Goal: Transaction & Acquisition: Purchase product/service

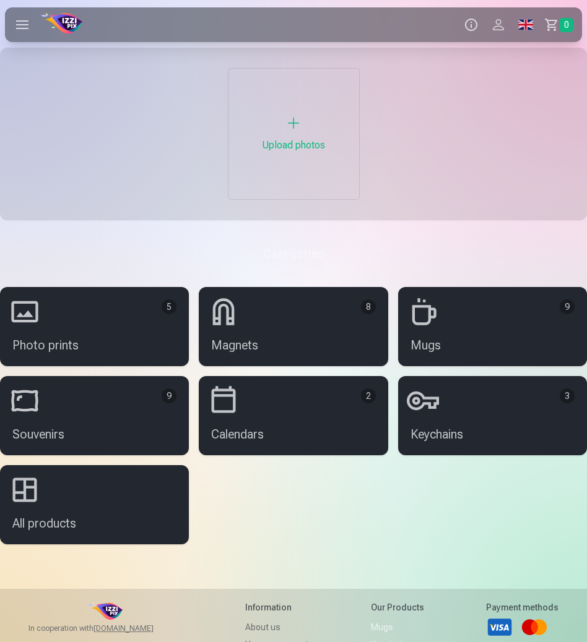
scroll to position [2, 0]
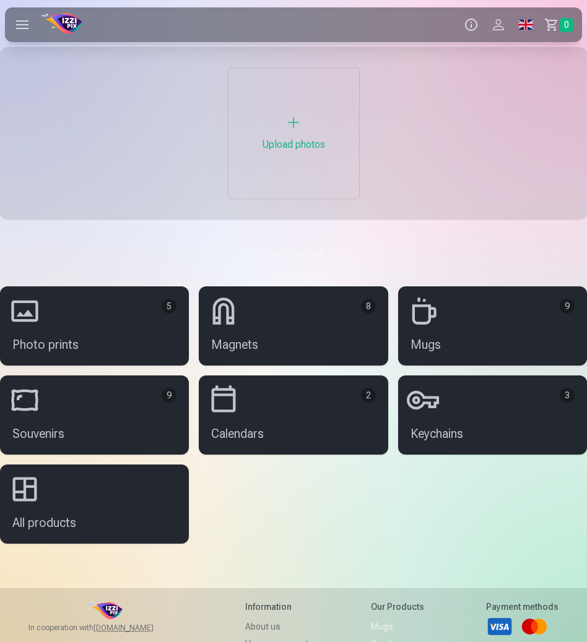
click at [282, 123] on div "Upload photos" at bounding box center [293, 133] width 131 height 131
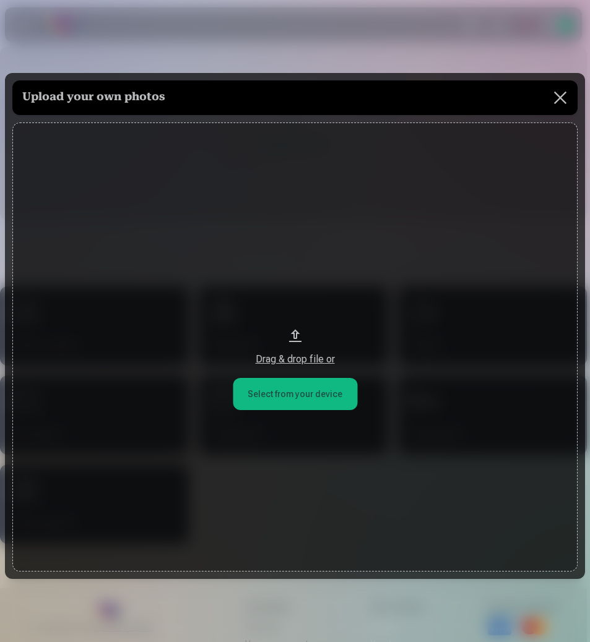
click at [543, 103] on button at bounding box center [560, 97] width 35 height 35
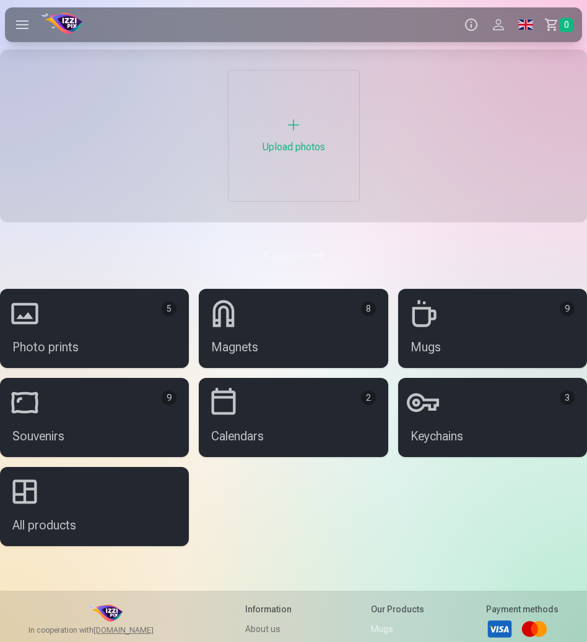
scroll to position [2, 0]
click at [295, 110] on div "Upload photos" at bounding box center [293, 136] width 131 height 131
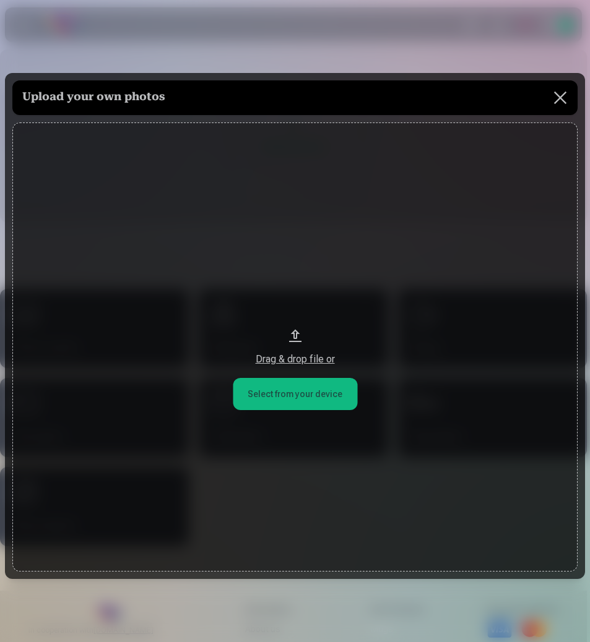
click at [255, 379] on button "Drag & drop file or" at bounding box center [294, 348] width 565 height 450
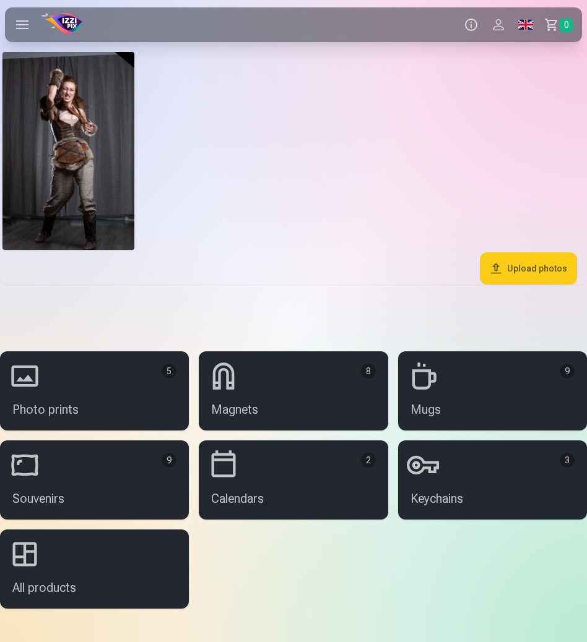
click at [119, 494] on link "Souvenirs 9" at bounding box center [94, 480] width 189 height 79
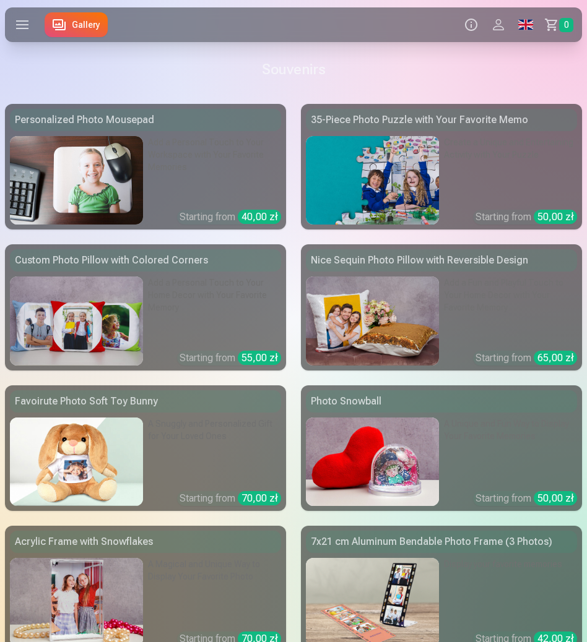
click at [187, 325] on div "Add a Personal Touch to Your Home Decor with Your Favorite Memory" at bounding box center [214, 303] width 133 height 53
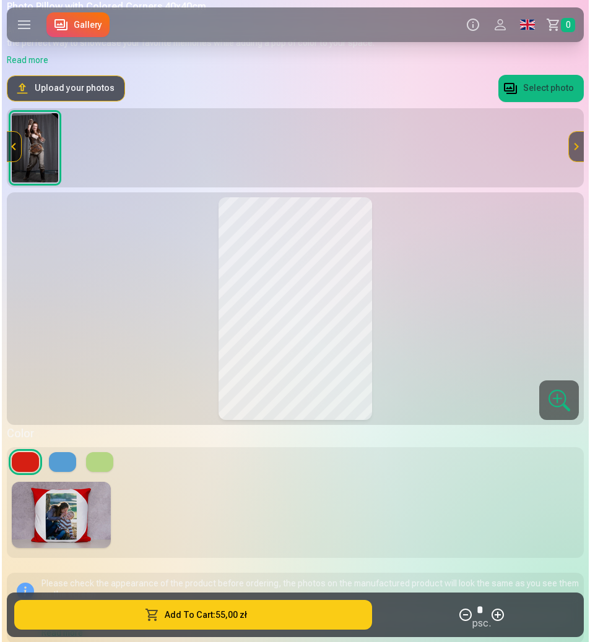
scroll to position [111, 0]
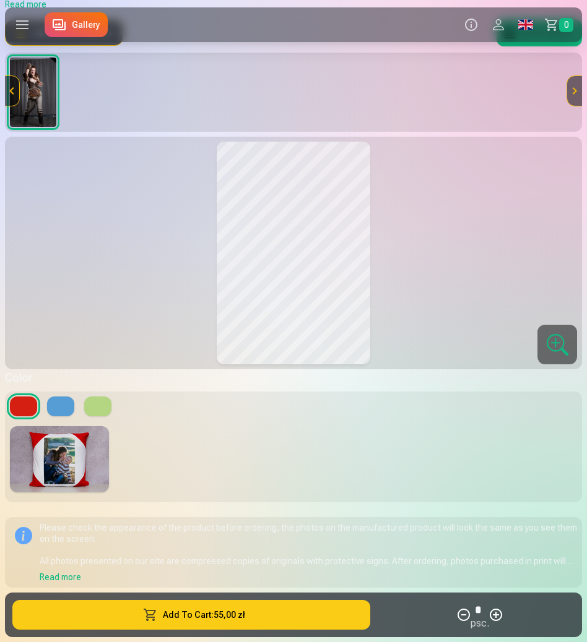
click at [287, 602] on button "Add To Cart : 55,00 zł" at bounding box center [191, 615] width 358 height 30
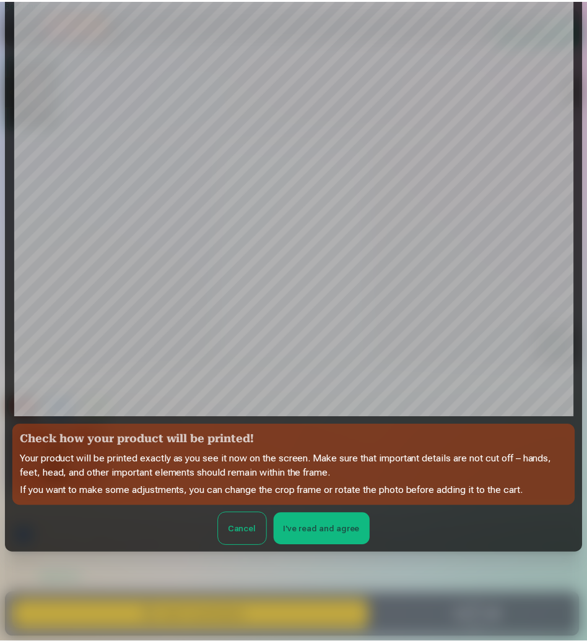
scroll to position [84, 0]
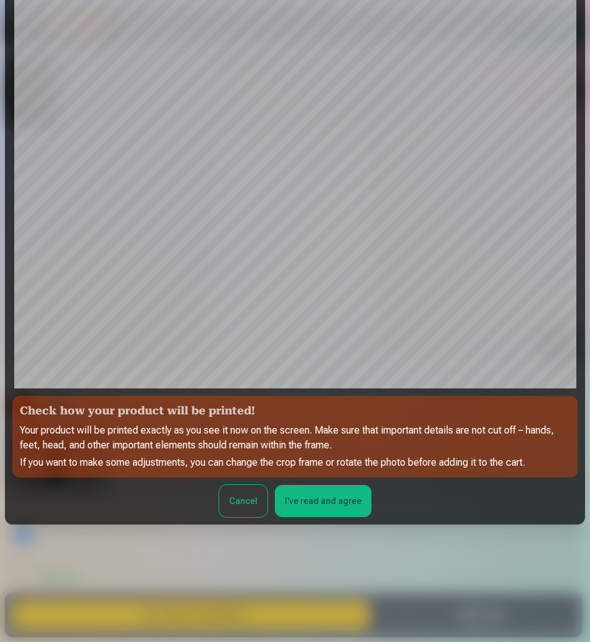
click at [332, 505] on button "I've read and agree" at bounding box center [323, 501] width 97 height 32
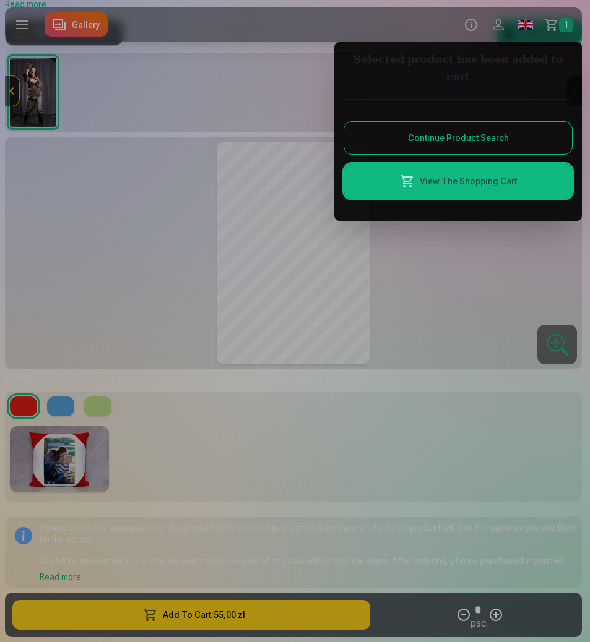
click at [382, 302] on div at bounding box center [295, 321] width 590 height 642
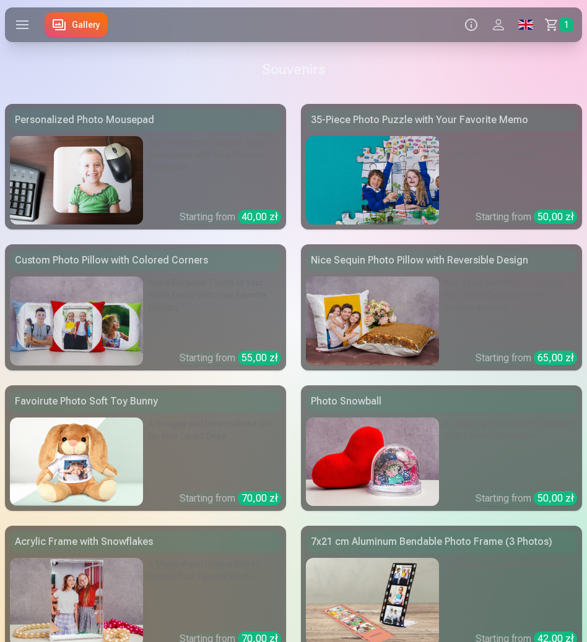
click at [346, 444] on img at bounding box center [372, 462] width 133 height 88
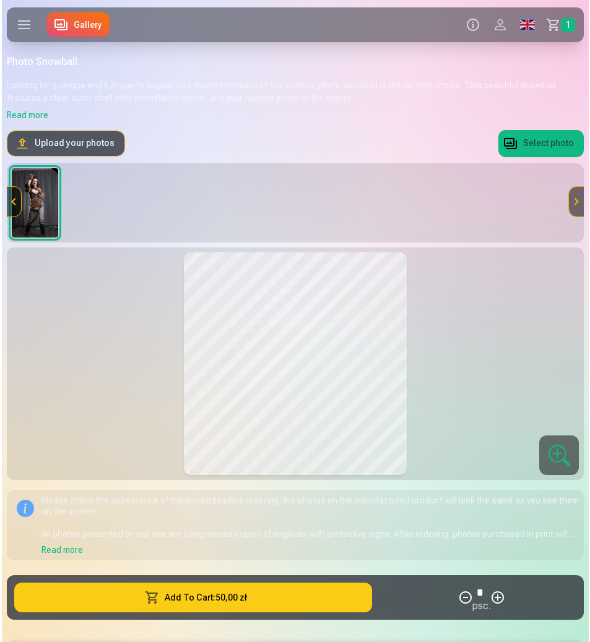
scroll to position [231, 0]
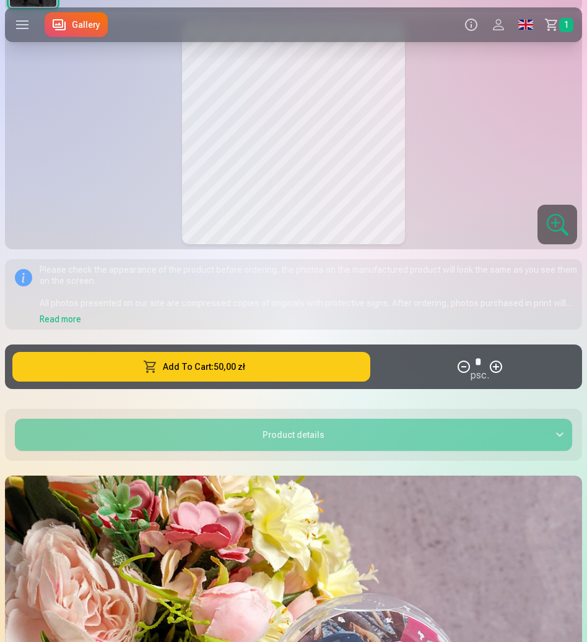
click at [281, 361] on button "Add To Cart : 50,00 zł" at bounding box center [191, 367] width 358 height 30
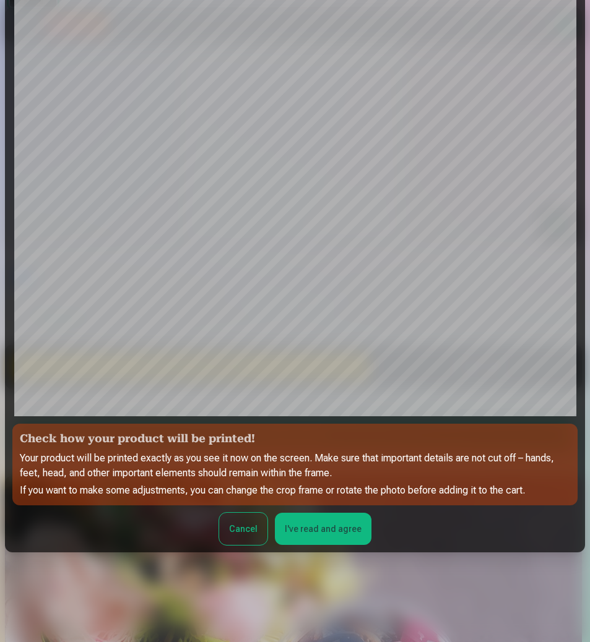
scroll to position [84, 0]
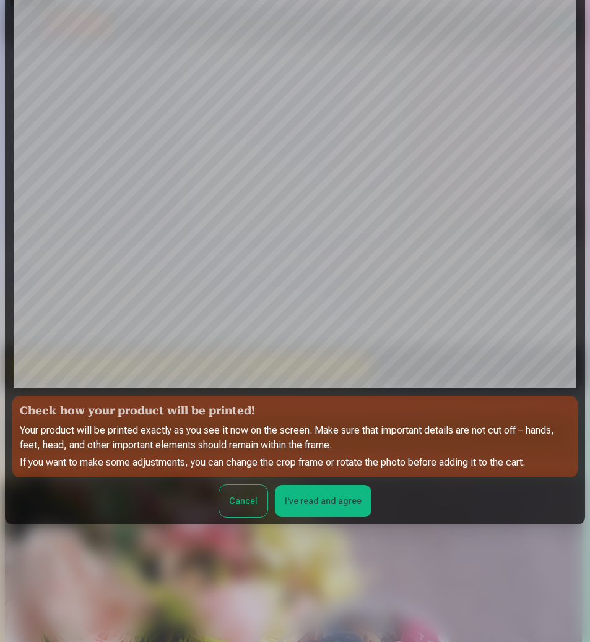
click at [331, 506] on button "I've read and agree" at bounding box center [323, 501] width 97 height 32
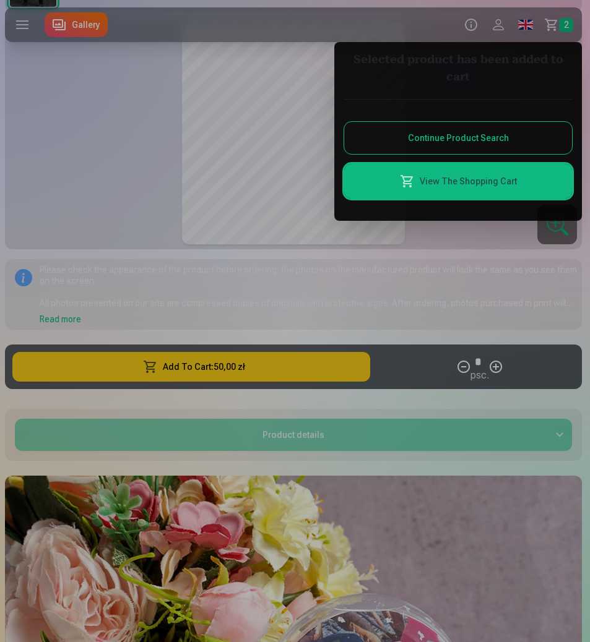
click at [403, 175] on span at bounding box center [407, 181] width 15 height 15
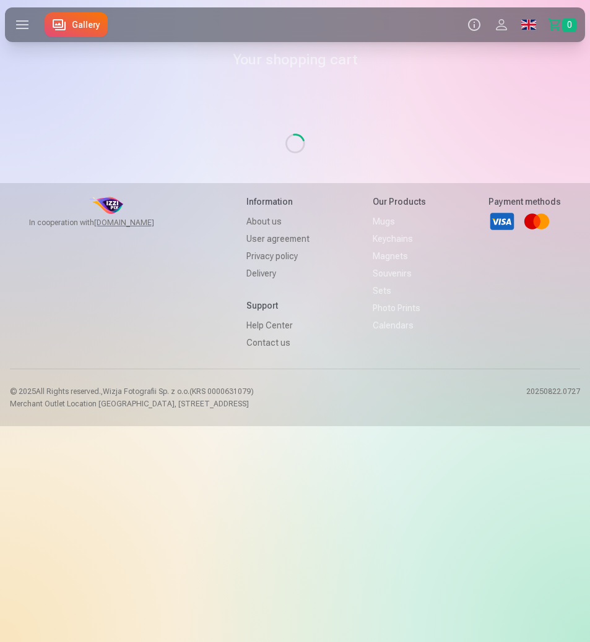
click at [35, 25] on label at bounding box center [22, 24] width 35 height 35
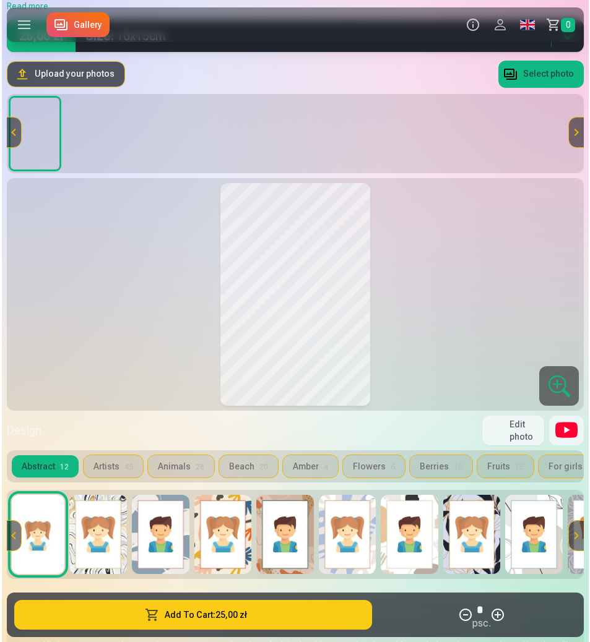
scroll to position [238, 0]
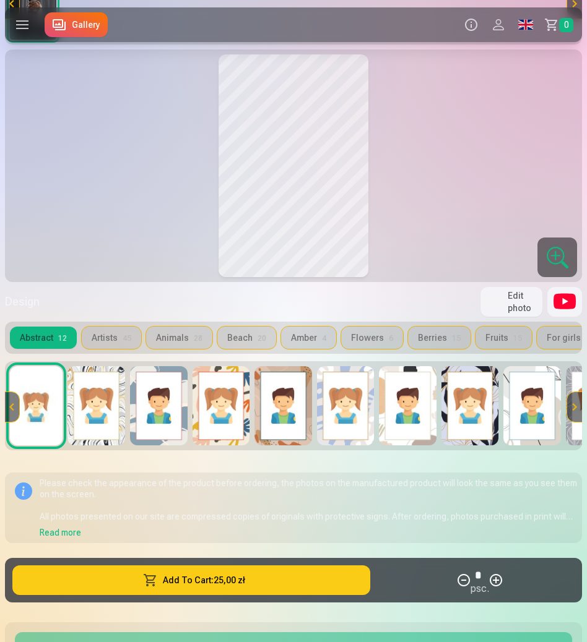
click at [235, 574] on button "Add To Cart : 25,00 zł" at bounding box center [191, 581] width 358 height 30
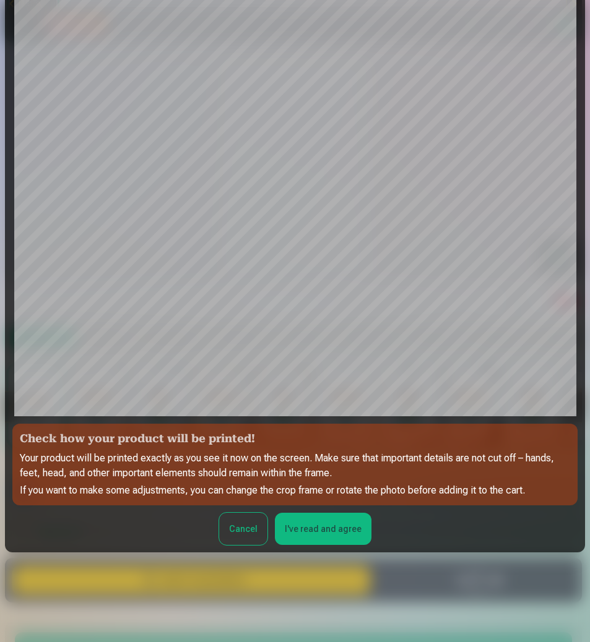
click at [293, 590] on div at bounding box center [295, 321] width 590 height 642
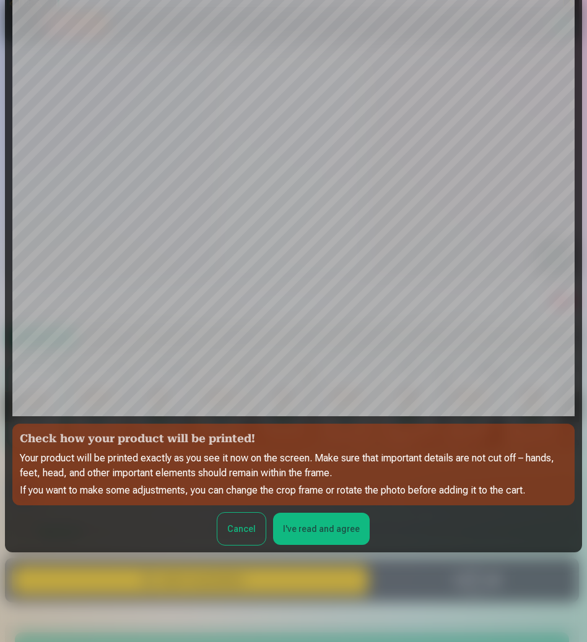
scroll to position [84, 0]
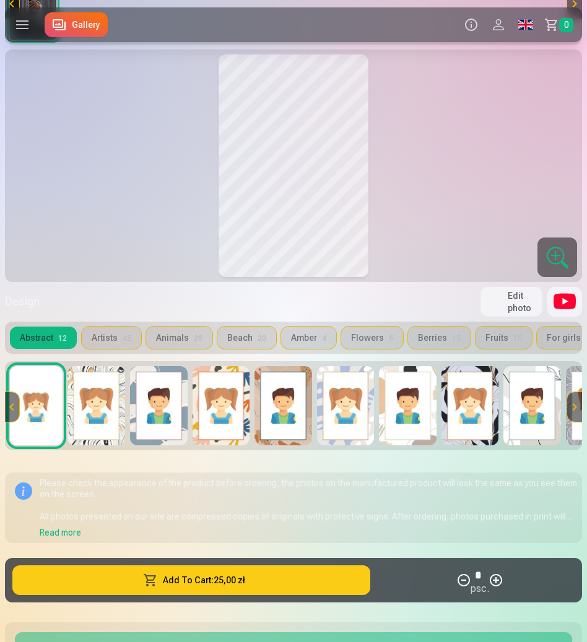
click at [557, 28] on link "Сart 0" at bounding box center [560, 24] width 43 height 35
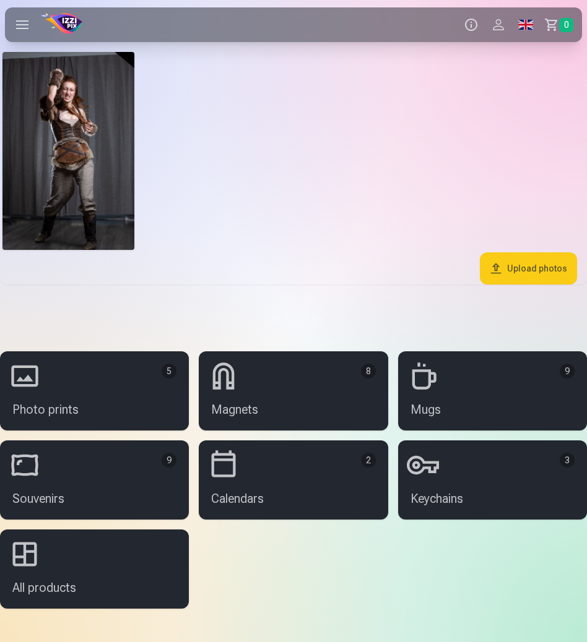
click at [305, 387] on link "Magnets 8" at bounding box center [293, 390] width 189 height 79
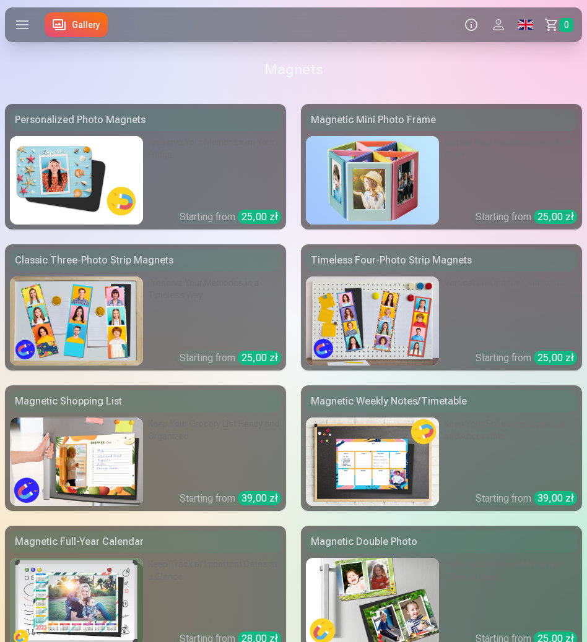
click at [352, 335] on img at bounding box center [372, 321] width 133 height 88
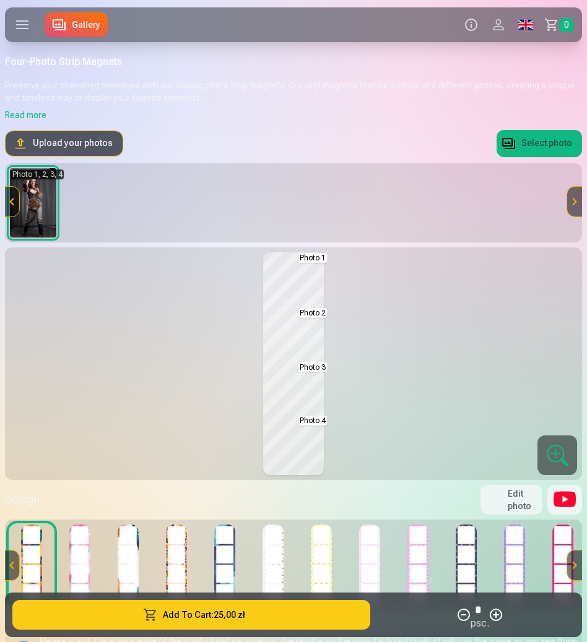
click at [320, 619] on button "Add To Cart : 25,00 zł" at bounding box center [191, 615] width 358 height 30
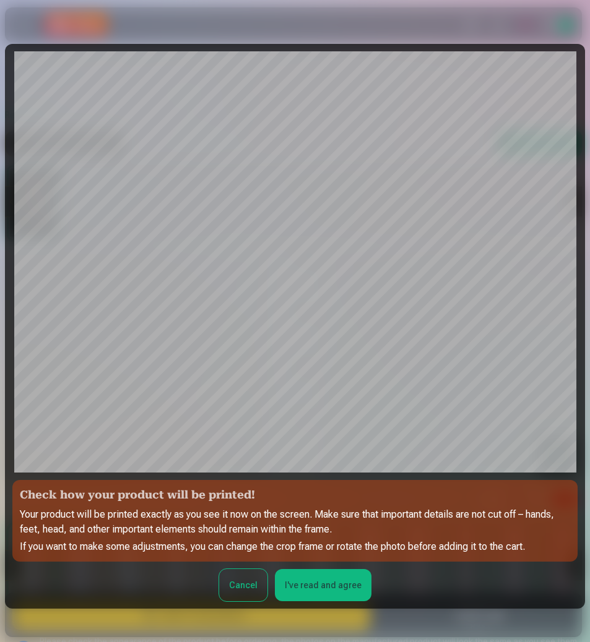
scroll to position [84, 0]
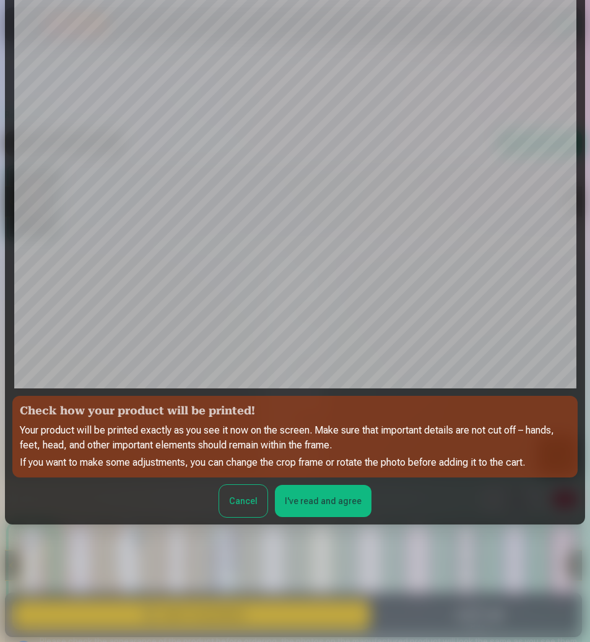
click at [322, 504] on button "I've read and agree" at bounding box center [323, 501] width 97 height 32
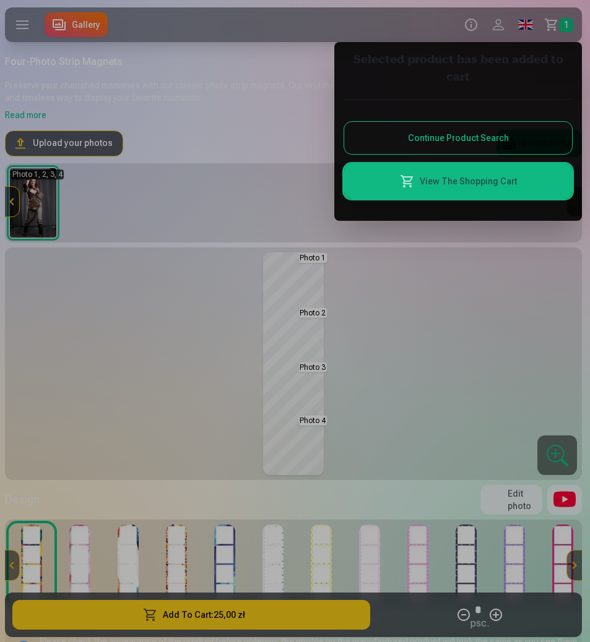
click at [476, 181] on link "View The Shopping Cart" at bounding box center [458, 181] width 228 height 35
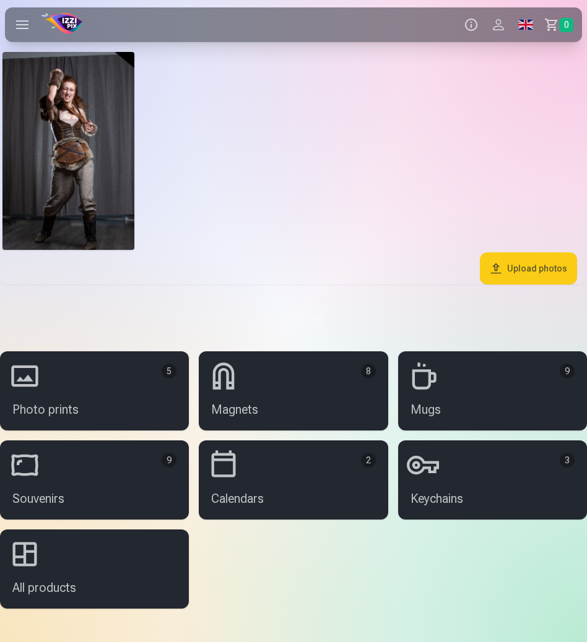
click at [506, 20] on button "Profile" at bounding box center [497, 24] width 27 height 35
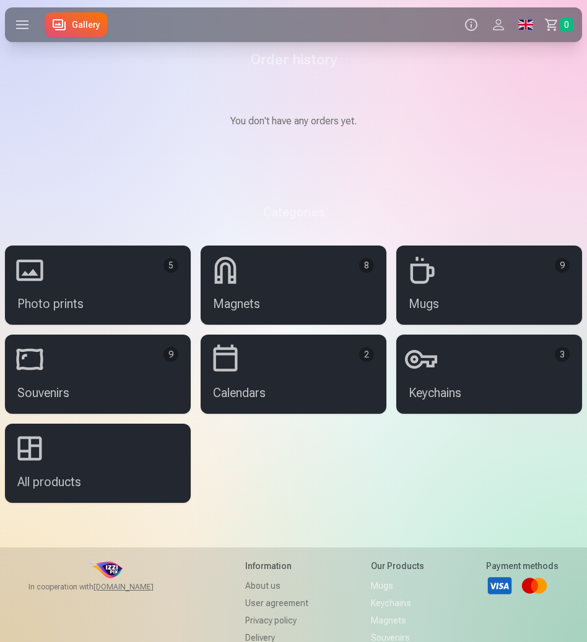
click at [212, 254] on link "Magnets 8" at bounding box center [293, 285] width 186 height 79
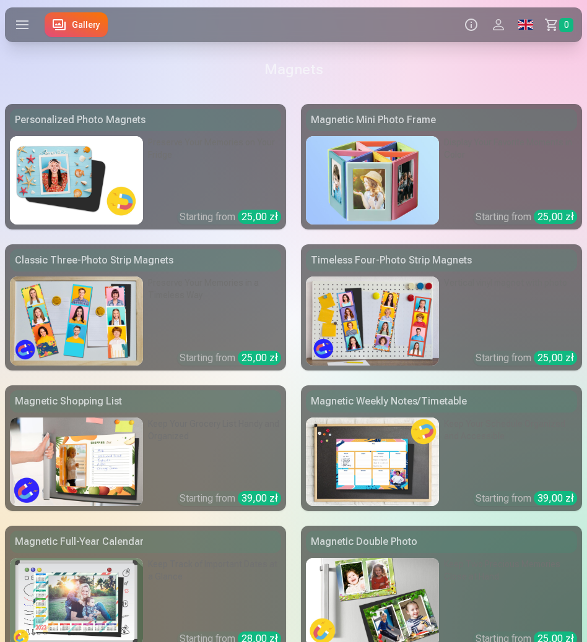
click at [219, 274] on link "Classic Three-Photo Strip Magnets Preserve Your Memories in a Timeless Way Star…" at bounding box center [145, 307] width 281 height 126
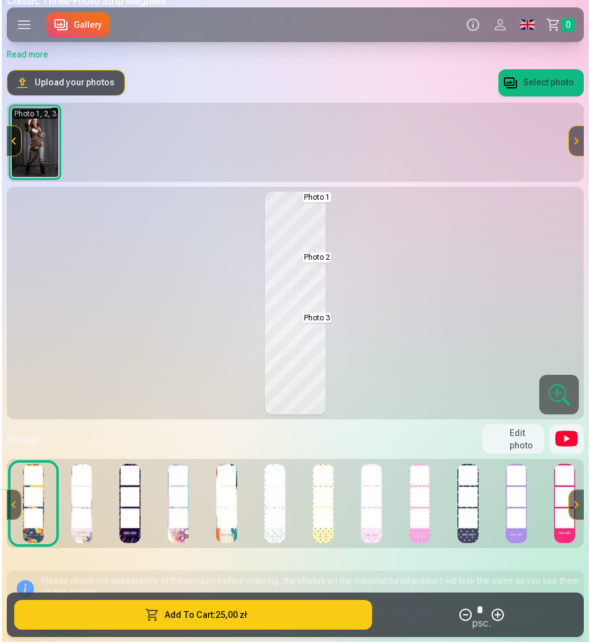
scroll to position [217, 0]
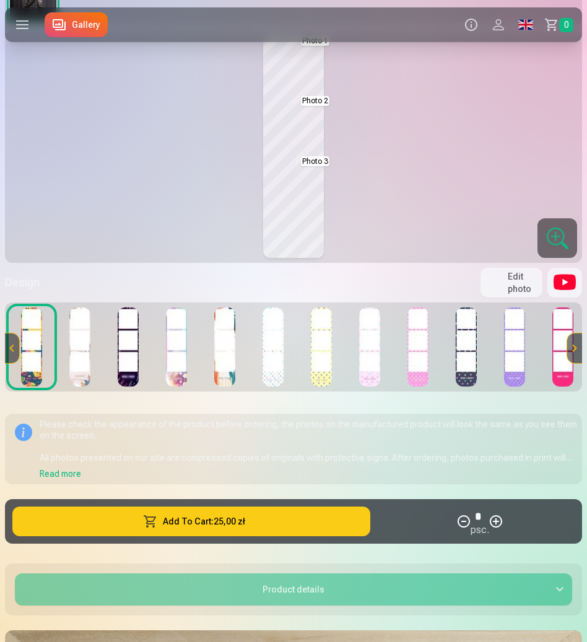
click at [283, 519] on button "Add To Cart : 25,00 zł" at bounding box center [191, 522] width 358 height 30
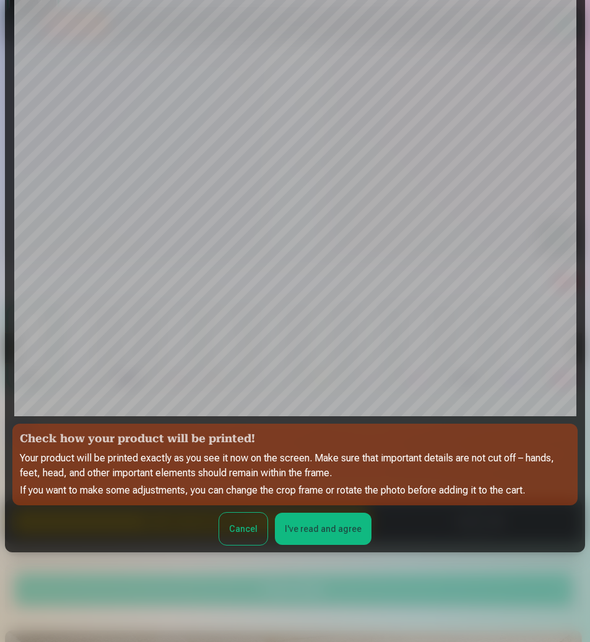
scroll to position [84, 0]
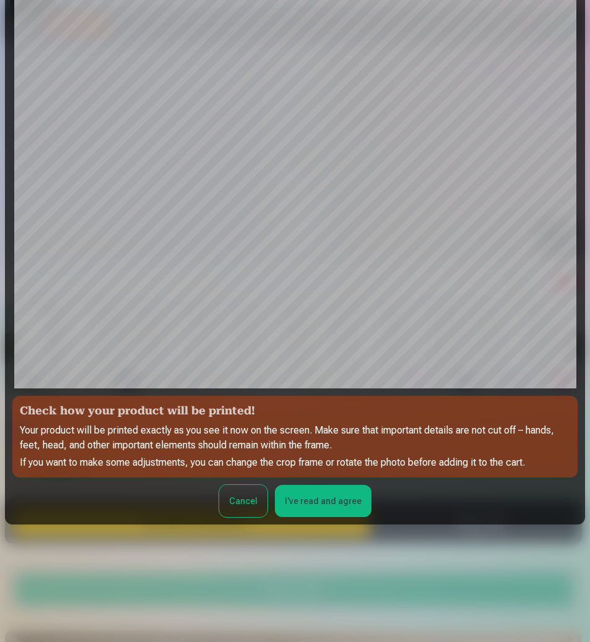
click at [341, 525] on div at bounding box center [295, 321] width 590 height 642
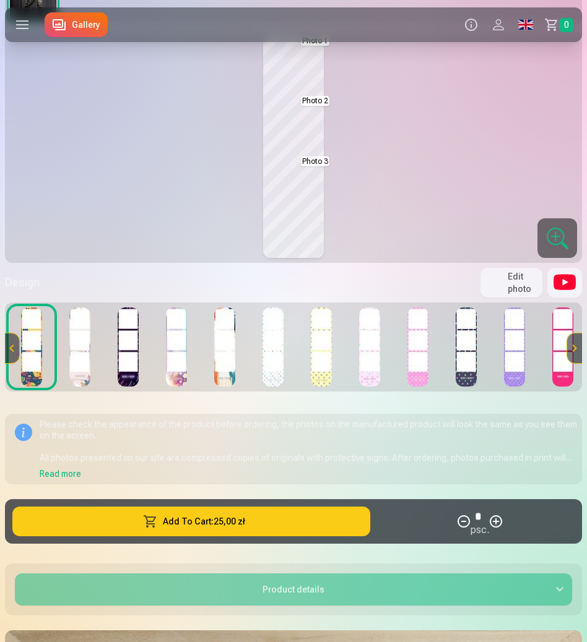
click at [332, 496] on div "Classic Three-Photo Strip Magnets Preserve your cherished memories with our cla…" at bounding box center [293, 188] width 577 height 712
click at [298, 517] on button "Add To Cart : 25,00 zł" at bounding box center [191, 522] width 358 height 30
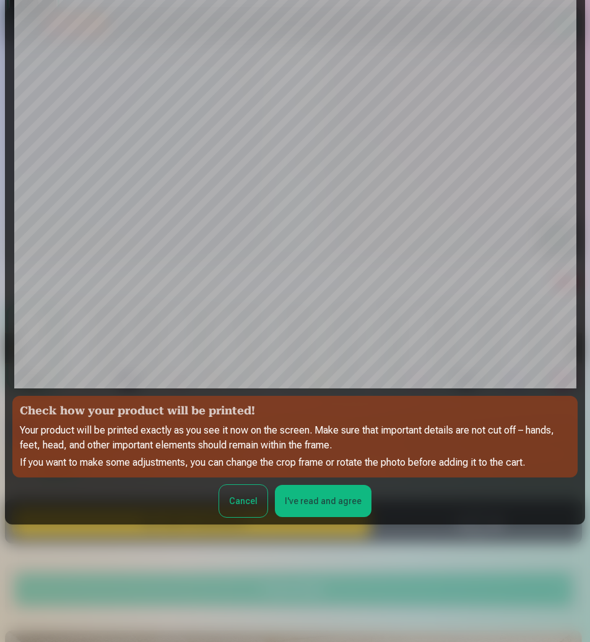
click at [309, 502] on button "I've read and agree" at bounding box center [323, 501] width 97 height 32
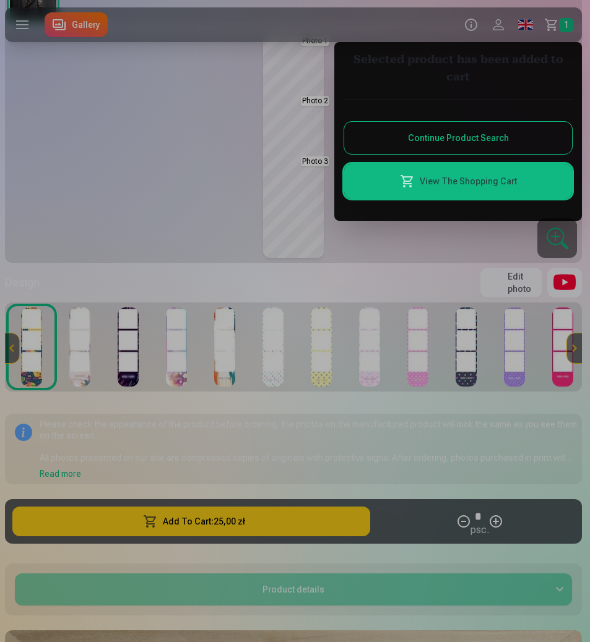
click at [470, 183] on link "View The Shopping Cart" at bounding box center [458, 181] width 228 height 35
